Goal: Transaction & Acquisition: Subscribe to service/newsletter

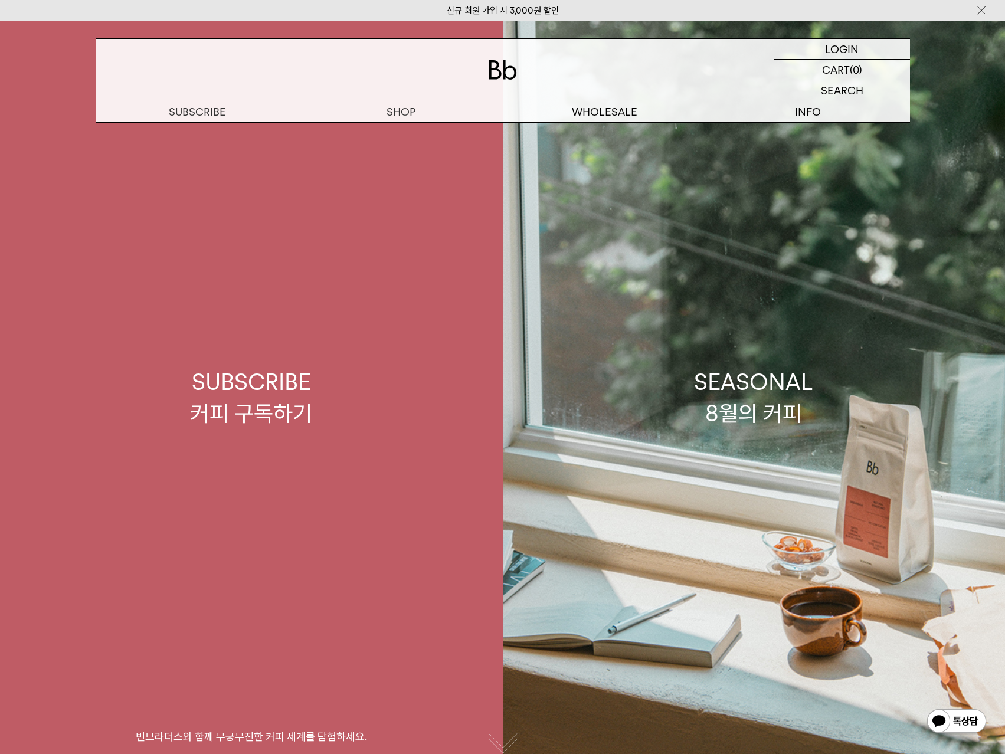
click at [246, 371] on div "SUBSCRIBE 커피 구독하기" at bounding box center [251, 398] width 122 height 63
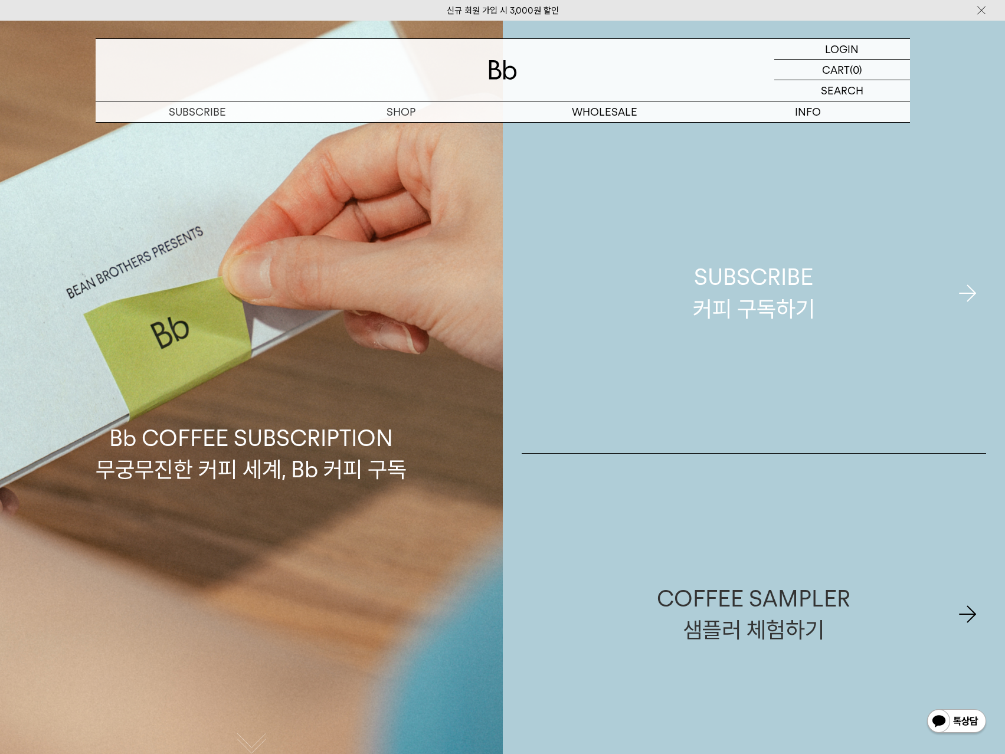
click at [699, 306] on div "SUBSCRIBE 커피 구독하기" at bounding box center [754, 293] width 122 height 63
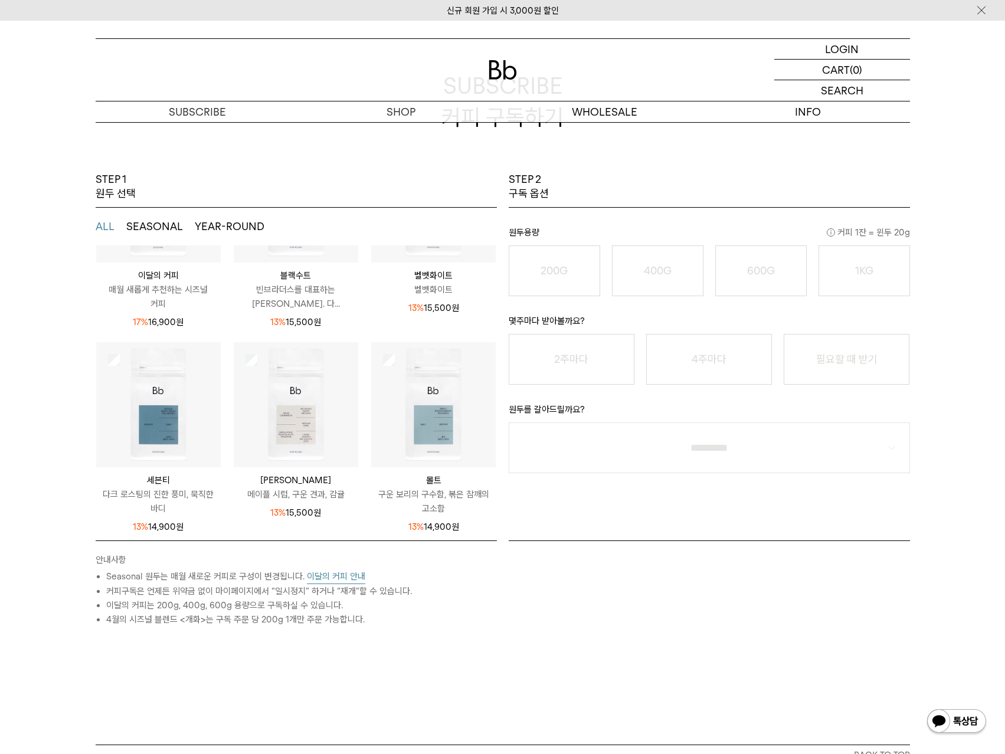
scroll to position [177, 0]
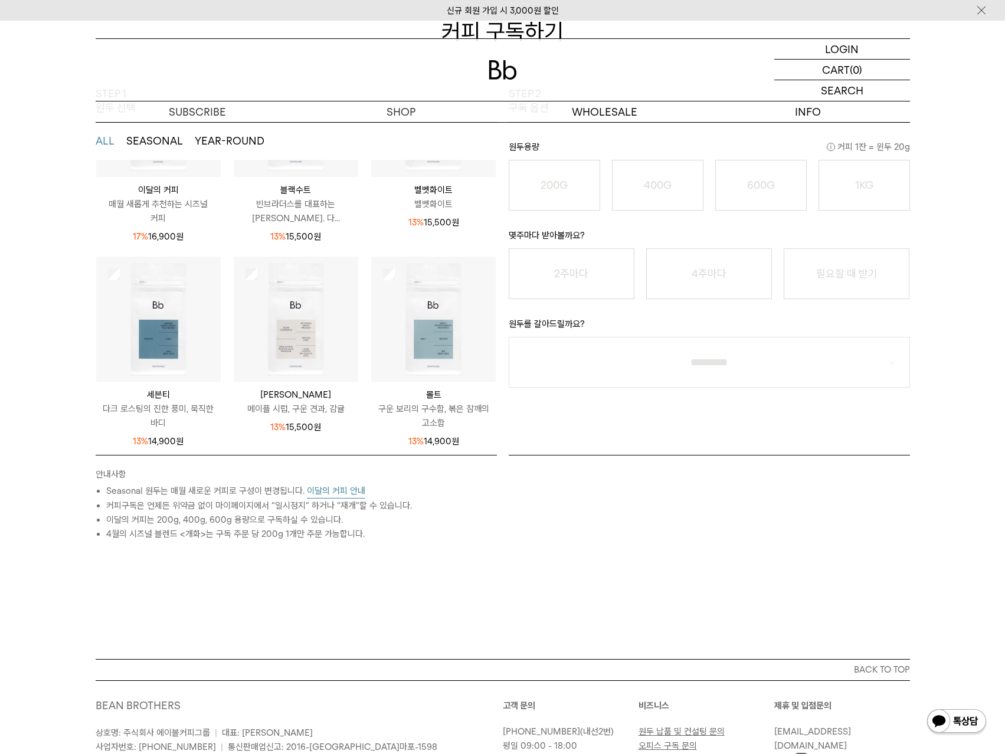
click at [0, 0] on div at bounding box center [0, 0] width 0 height 0
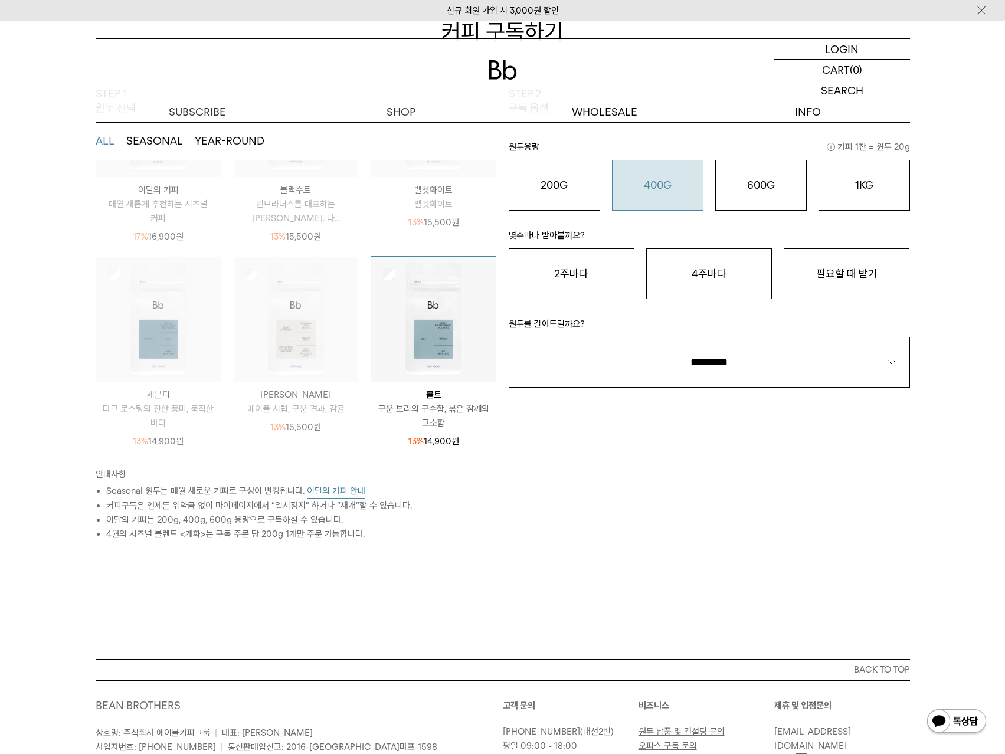
click at [637, 190] on div "400G 31,000 원" at bounding box center [658, 185] width 79 height 14
click at [689, 299] on button "4주마다" at bounding box center [709, 274] width 126 height 51
click at [684, 286] on button "4주마다" at bounding box center [709, 274] width 126 height 51
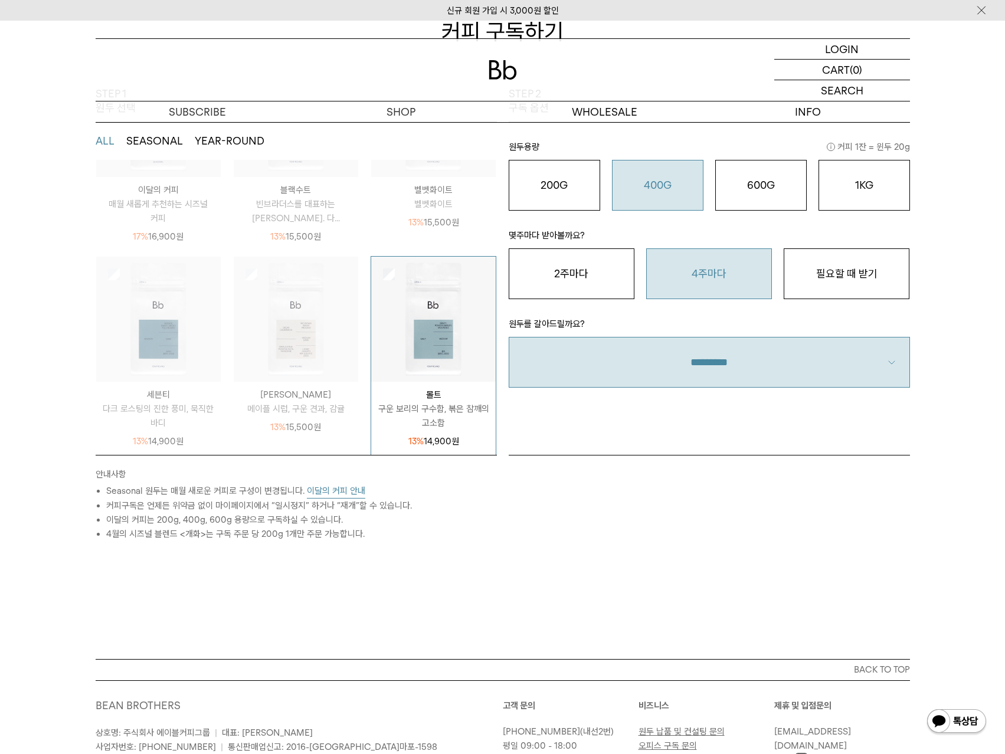
click at [703, 375] on select "**********" at bounding box center [709, 362] width 401 height 51
select select "**"
click at [509, 337] on select "**********" at bounding box center [709, 362] width 401 height 51
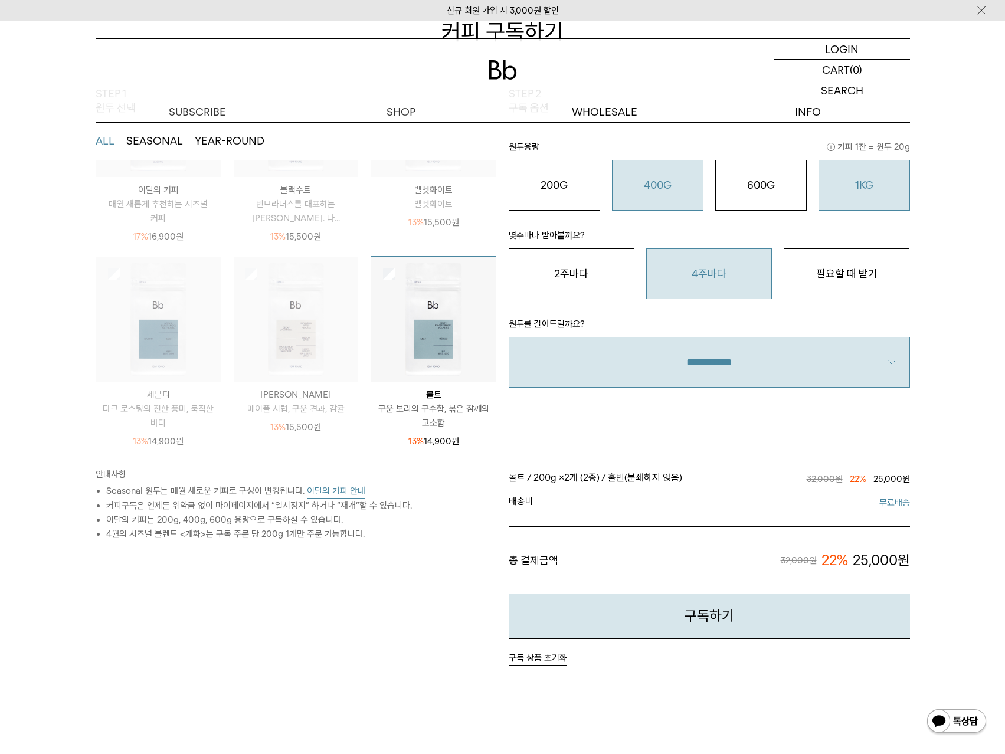
click at [849, 192] on button "1KG 49,900 원" at bounding box center [865, 185] width 92 height 51
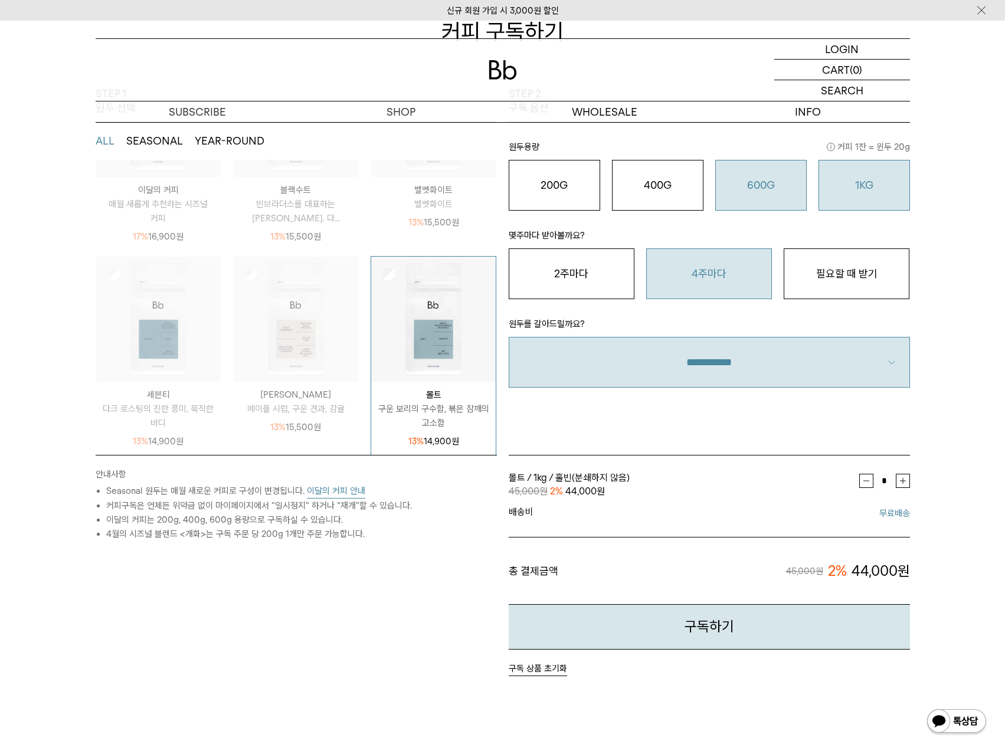
click at [769, 187] on o "600G" at bounding box center [761, 185] width 28 height 12
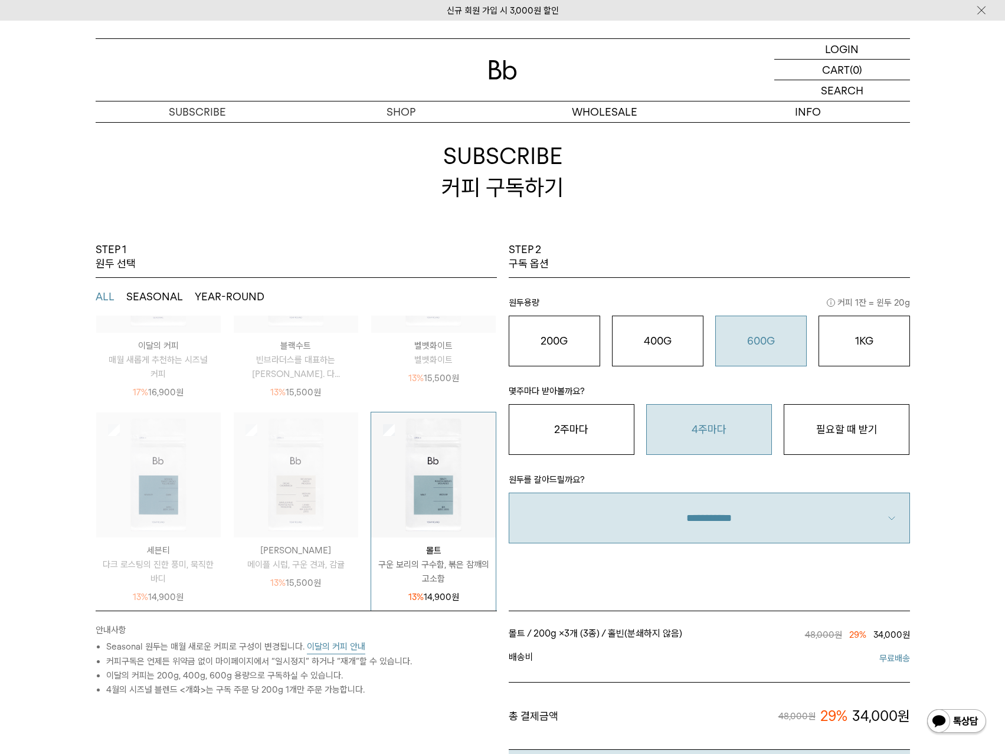
scroll to position [0, 0]
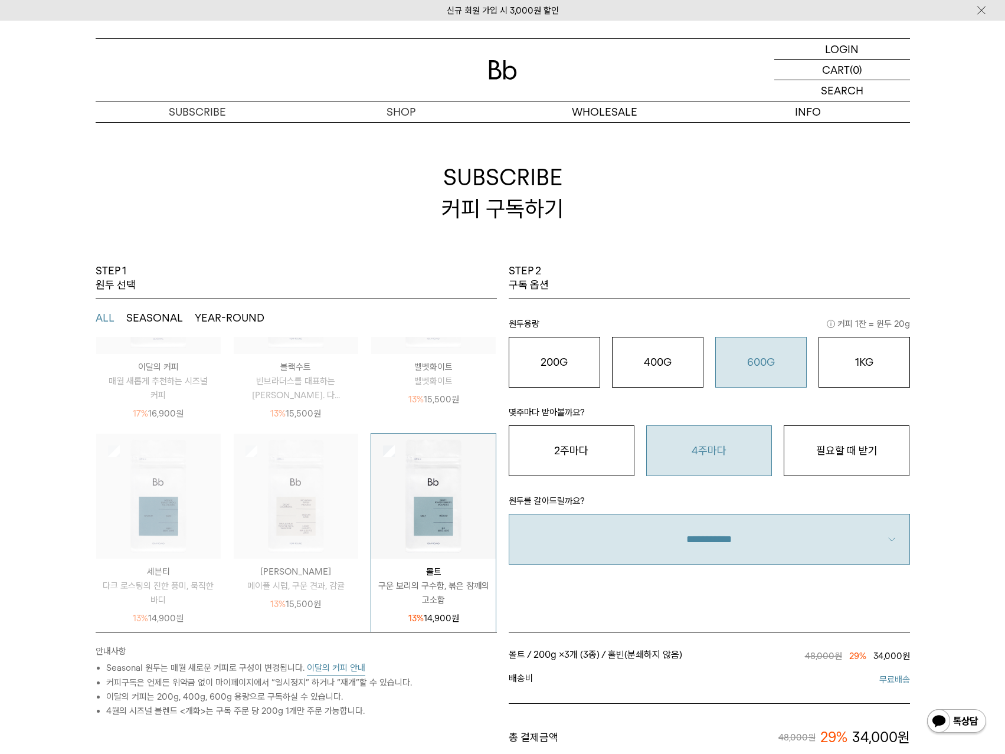
click at [136, 391] on p "매월 새롭게 추천하는 시즈널 커피" at bounding box center [158, 388] width 125 height 28
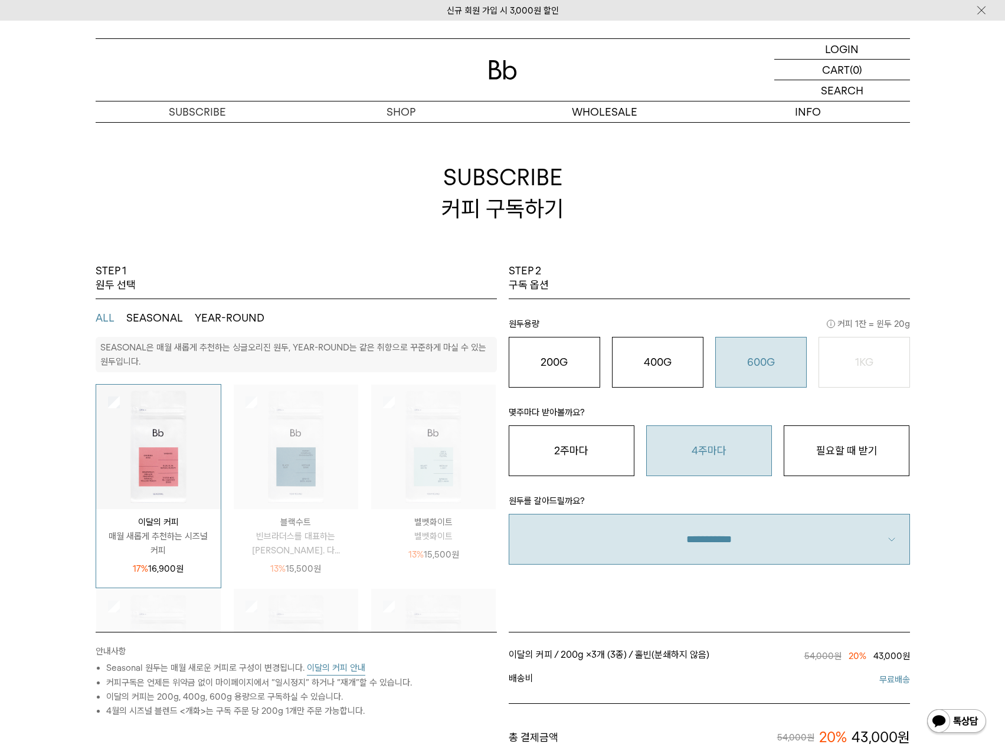
click at [227, 316] on button "YEAR-ROUND" at bounding box center [230, 318] width 70 height 14
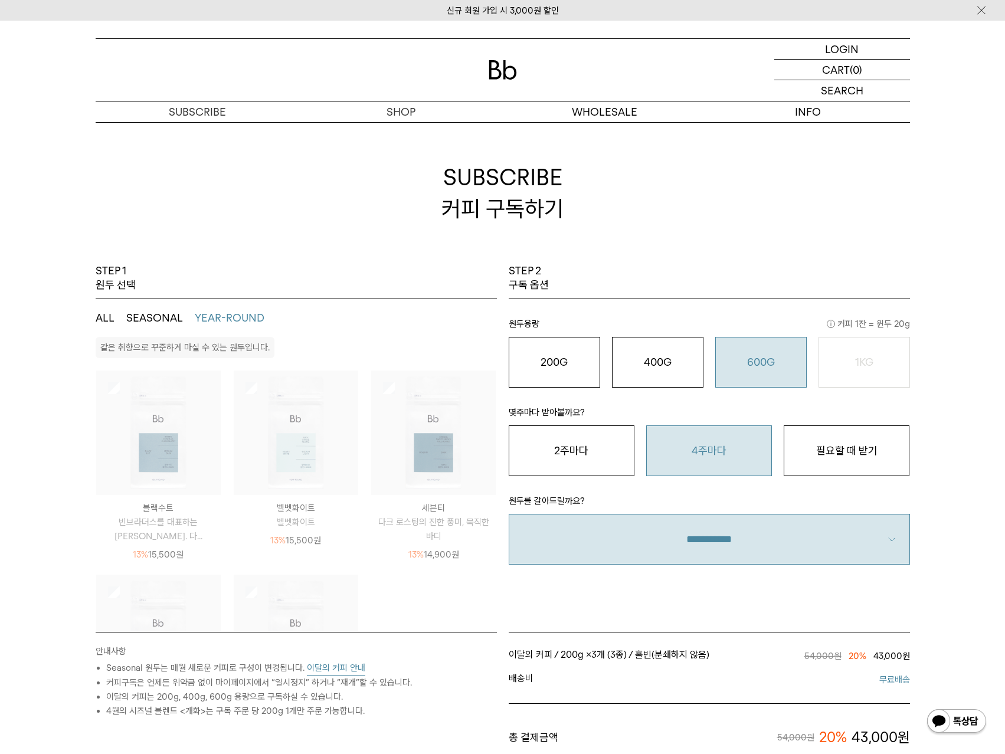
click at [278, 429] on img at bounding box center [296, 433] width 125 height 125
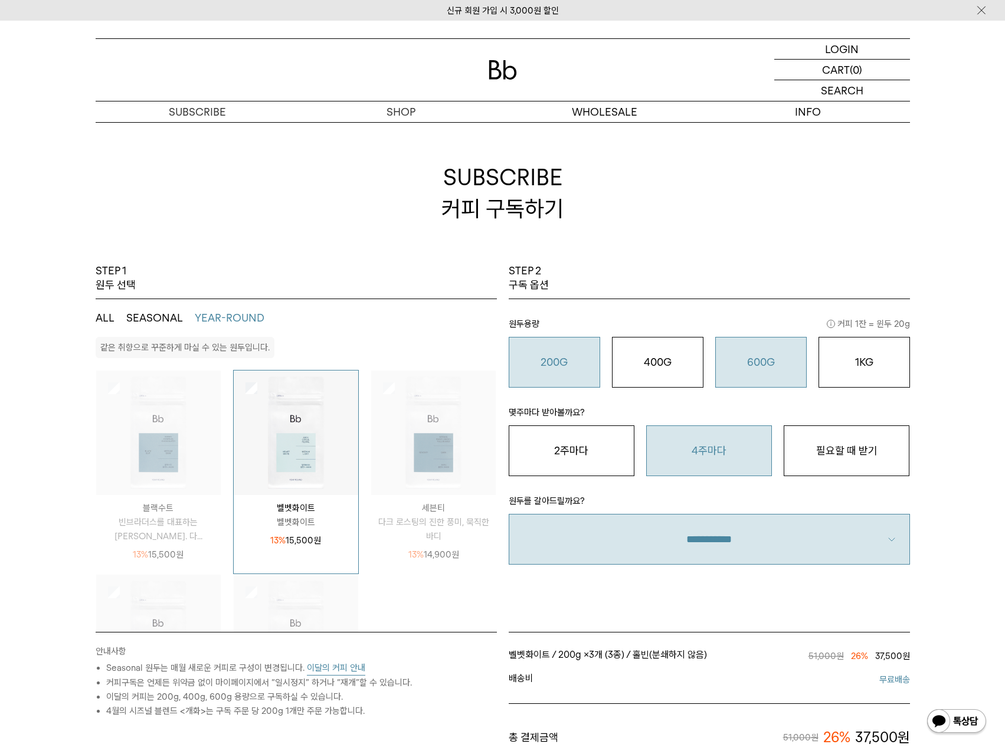
click at [531, 365] on div "200G 16,900 원" at bounding box center [554, 362] width 79 height 14
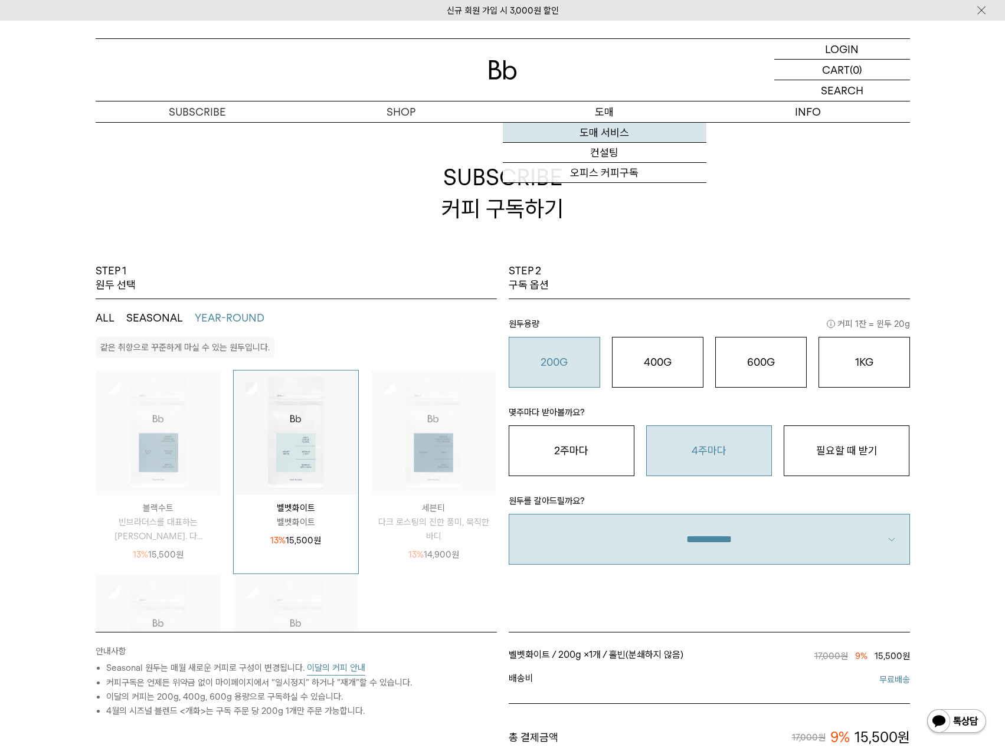
click at [623, 128] on link "도매 서비스" at bounding box center [605, 133] width 204 height 20
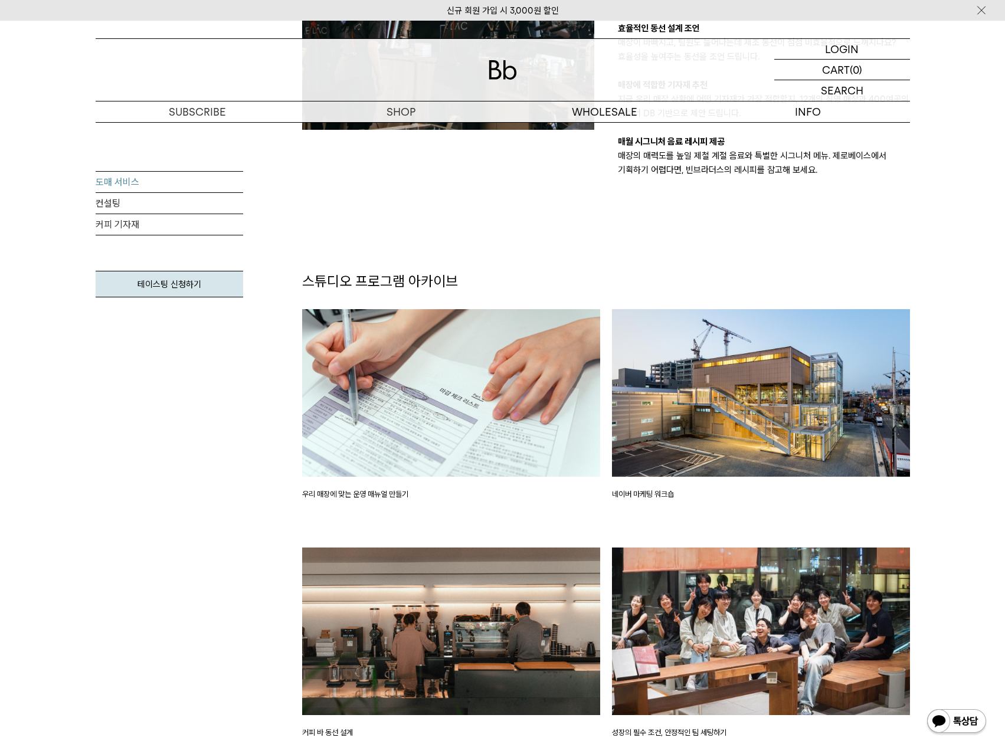
scroll to position [1417, 0]
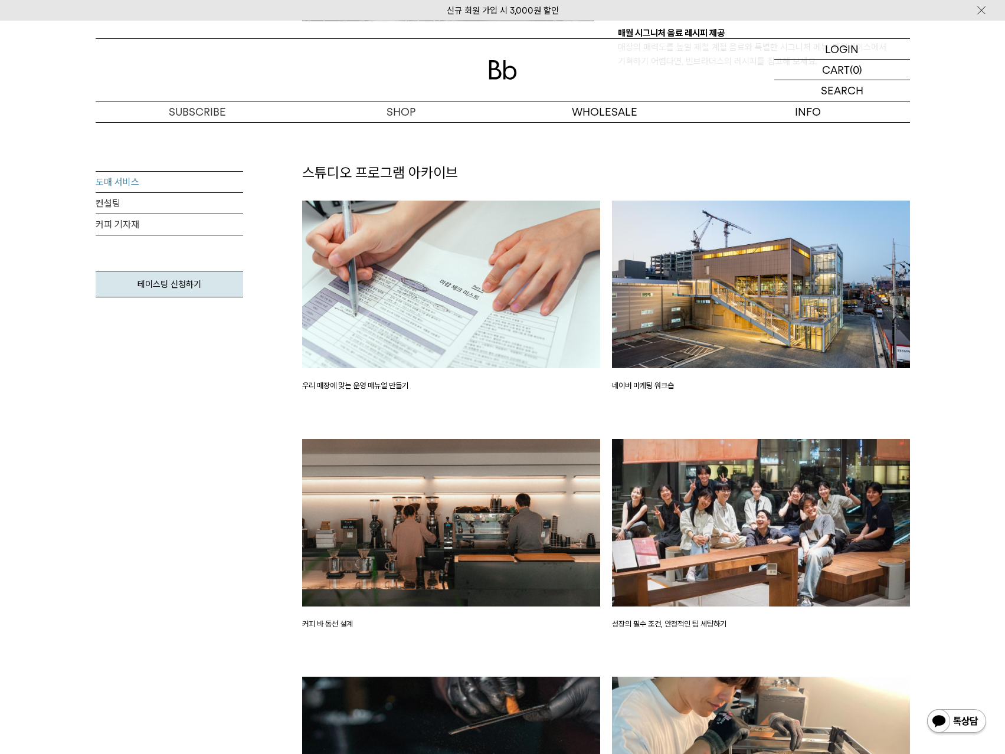
click at [716, 344] on img at bounding box center [761, 285] width 298 height 168
